Goal: Transaction & Acquisition: Purchase product/service

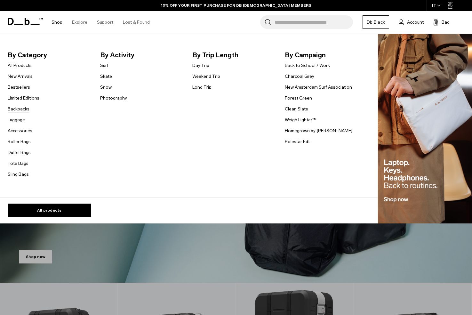
click at [25, 109] on link "Backpacks" at bounding box center [19, 109] width 22 height 7
